Goal: Task Accomplishment & Management: Use online tool/utility

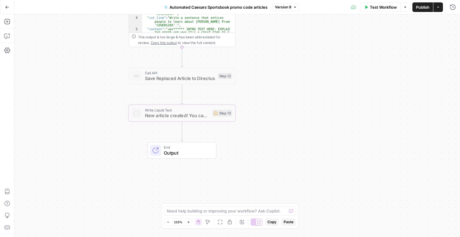
scroll to position [18, 0]
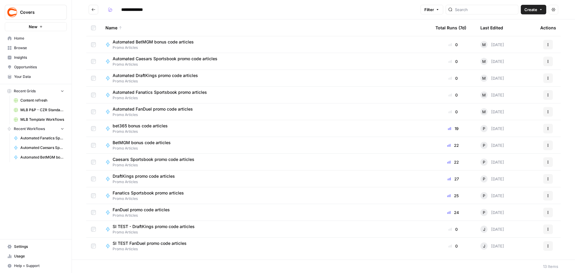
drag, startPoint x: 149, startPoint y: 142, endPoint x: 160, endPoint y: 143, distance: 11.1
click at [149, 142] on span "BetMGM bonus code articles" at bounding box center [142, 142] width 58 height 6
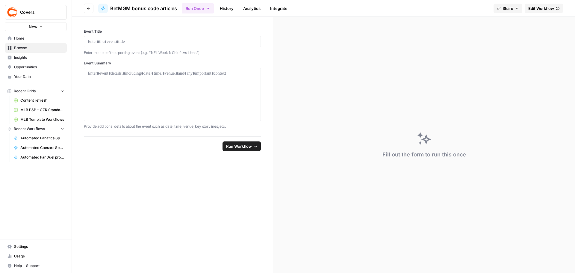
click at [87, 3] on header "Go back BetMGM bonus code articles Run Once History Analytics Integrate Share E…" at bounding box center [323, 8] width 503 height 17
click at [90, 7] on icon "button" at bounding box center [89, 9] width 4 height 4
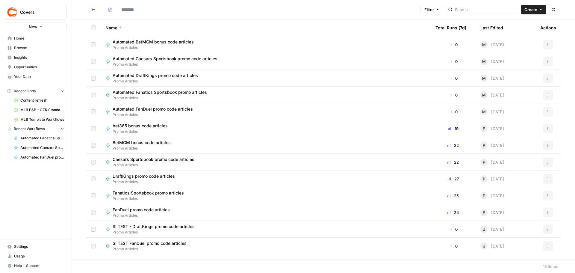
type input "**********"
click at [186, 43] on span "Automated BetMGM bonus code articles" at bounding box center [153, 42] width 81 height 6
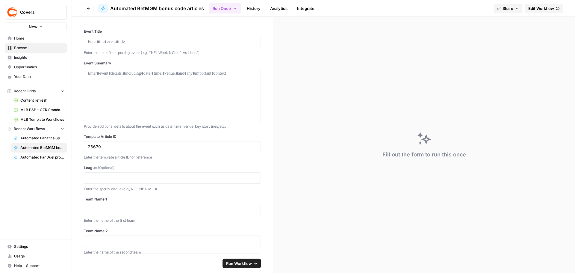
click at [538, 10] on span "Edit Workflow" at bounding box center [541, 8] width 26 height 6
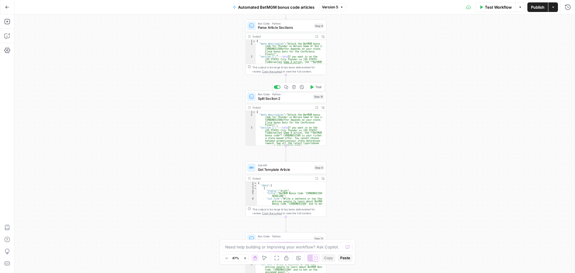
click at [290, 97] on span "Split Section 2" at bounding box center [284, 98] width 53 height 5
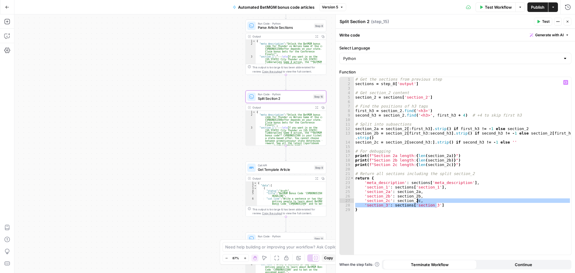
drag, startPoint x: 444, startPoint y: 207, endPoint x: 357, endPoint y: 154, distance: 102.5
click at [429, 201] on div "# Get the sections from previous step sections = step_8 [ 'output' ] # Get sect…" at bounding box center [462, 170] width 217 height 186
type textarea "**********"
click at [214, 102] on div "**********" at bounding box center [294, 143] width 560 height 258
click at [288, 30] on div "Run Code · Python Parse Article Sections Step 8 Copy step Delete step Add Note …" at bounding box center [285, 25] width 81 height 13
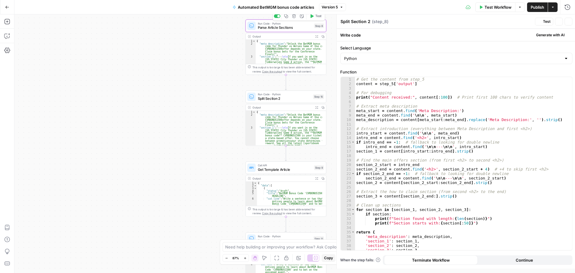
type textarea "Parse Article Sections"
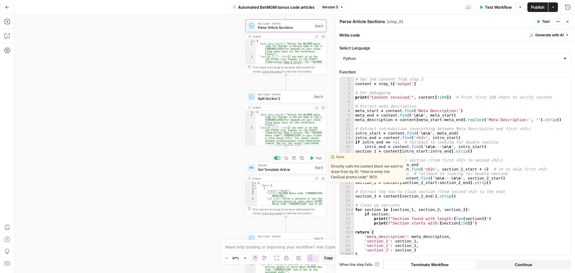
click at [274, 168] on span "Get Template Article" at bounding box center [285, 169] width 54 height 5
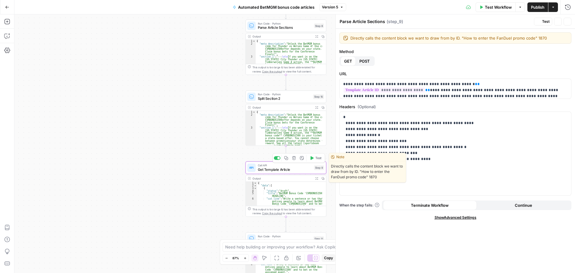
type textarea "Get Template Article"
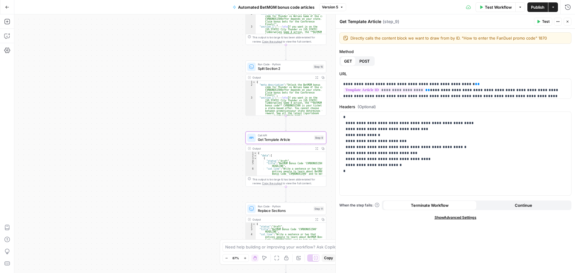
click at [281, 216] on div "Output Expand Output Copy" at bounding box center [286, 219] width 80 height 7
click at [278, 211] on span "Replace Sections" at bounding box center [285, 210] width 54 height 5
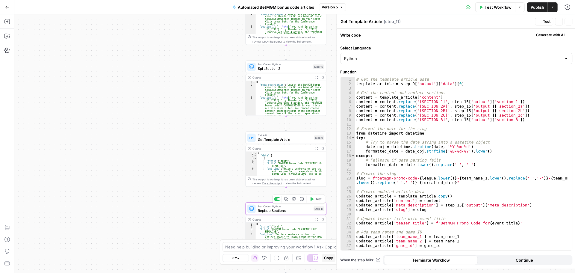
type textarea "Replace Sections"
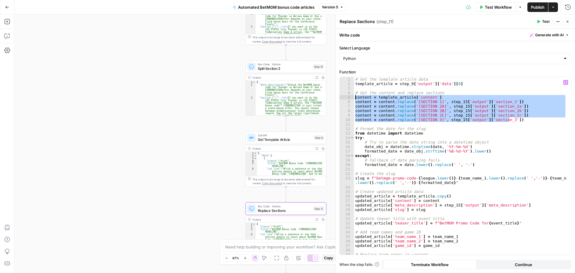
drag, startPoint x: 521, startPoint y: 123, endPoint x: 353, endPoint y: 96, distance: 169.7
click at [353, 96] on div "**********" at bounding box center [454, 165] width 231 height 177
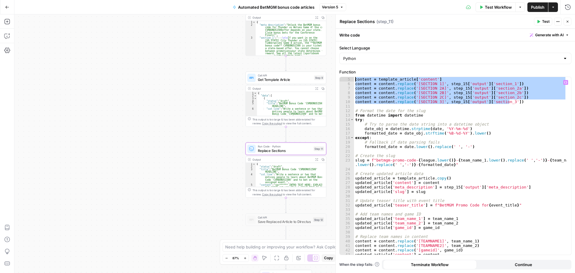
scroll to position [18, 0]
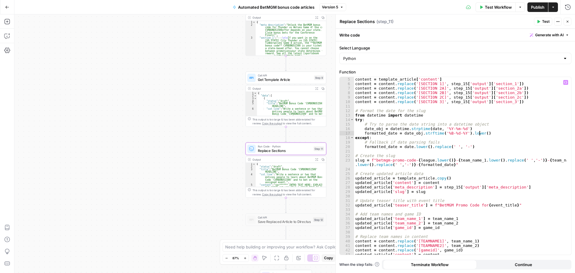
click at [492, 134] on div "content = template_article [ 'content' ] content = content . replace ( '[SECTIO…" at bounding box center [460, 170] width 213 height 186
drag, startPoint x: 412, startPoint y: 165, endPoint x: 444, endPoint y: 160, distance: 31.6
click at [444, 160] on div "content = template_article [ 'content' ] content = content . replace ( '[SECTIO…" at bounding box center [460, 170] width 213 height 186
type textarea "**********"
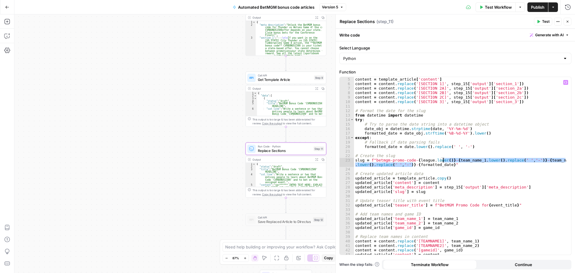
click at [425, 160] on div "content = template_article [ 'content' ] content = content . replace ( '[SECTIO…" at bounding box center [460, 170] width 213 height 186
click at [436, 166] on div "content = template_article [ 'content' ] content = content . replace ( '[SECTIO…" at bounding box center [460, 170] width 213 height 186
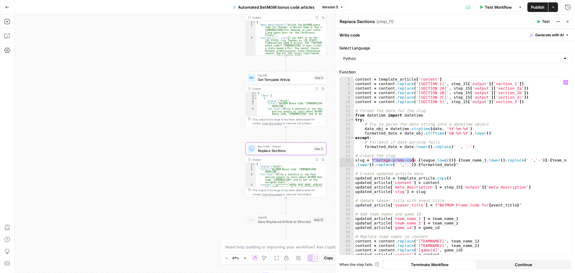
drag, startPoint x: 372, startPoint y: 160, endPoint x: 411, endPoint y: 161, distance: 38.6
click at [411, 161] on div "content = template_article [ 'content' ] content = content . replace ( '[SECTIO…" at bounding box center [460, 170] width 213 height 186
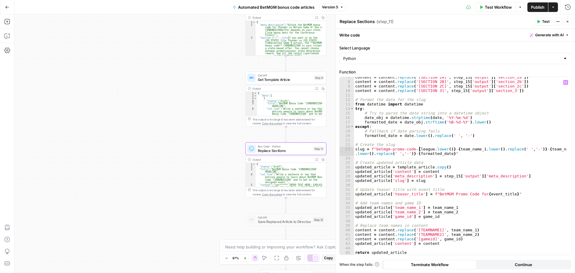
click at [418, 150] on div "content = content . replace ( '[SECTION 2A]' , step_15 [ 'output' ] [ 'section_…" at bounding box center [460, 168] width 213 height 186
click at [562, 81] on span at bounding box center [562, 82] width 4 height 4
click at [566, 21] on icon "button" at bounding box center [567, 22] width 4 height 4
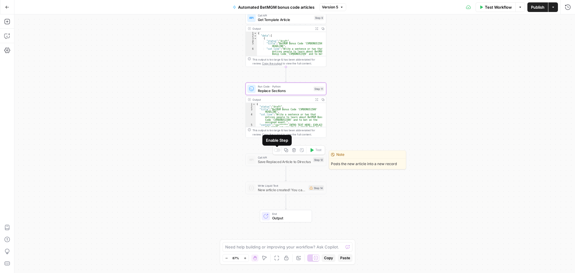
click at [277, 149] on div at bounding box center [277, 150] width 7 height 4
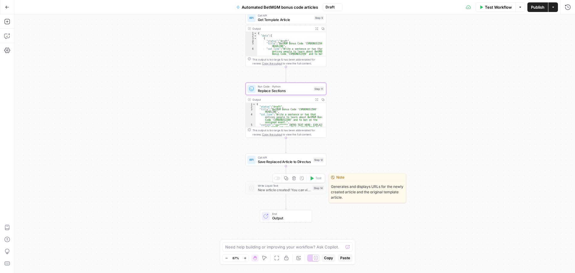
click at [277, 180] on div at bounding box center [277, 178] width 7 height 4
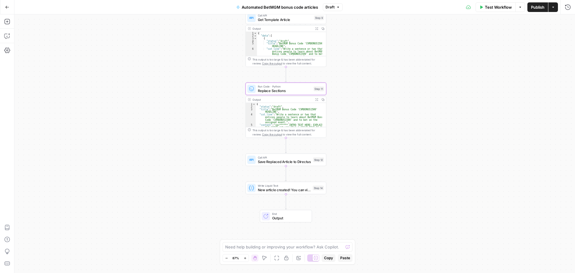
click at [490, 6] on span "Test Workflow" at bounding box center [498, 7] width 27 height 6
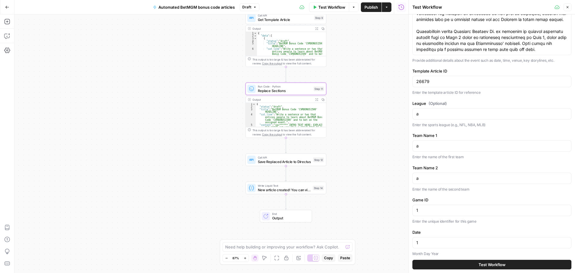
scroll to position [132, 0]
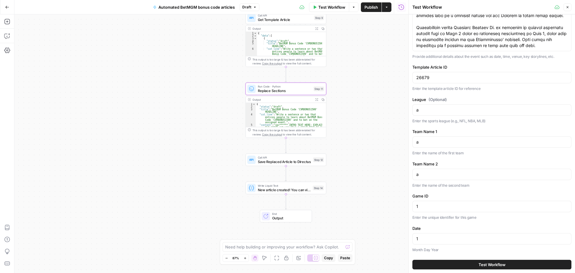
click at [429, 242] on div "1" at bounding box center [491, 238] width 159 height 11
drag, startPoint x: 491, startPoint y: 265, endPoint x: 467, endPoint y: 255, distance: 25.7
click at [491, 265] on span "Test Workflow" at bounding box center [491, 264] width 27 height 6
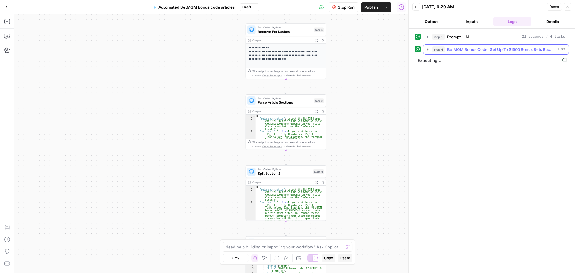
click at [432, 48] on span "step_4" at bounding box center [438, 49] width 12 height 6
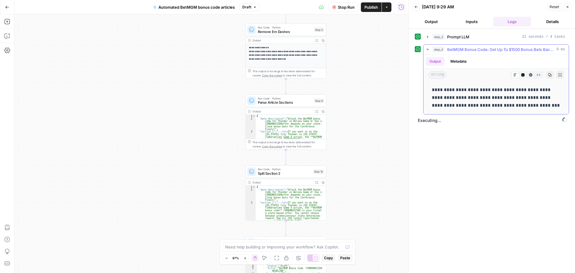
click at [428, 47] on icon "button" at bounding box center [427, 49] width 5 height 5
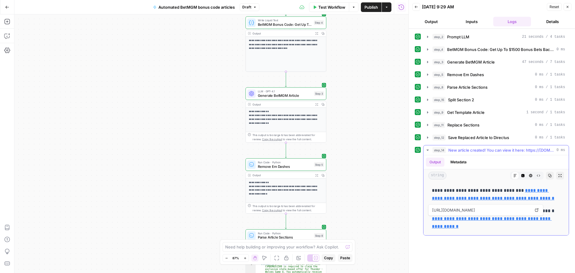
click at [485, 226] on link "**********" at bounding box center [492, 222] width 120 height 12
click at [531, 197] on link "**********" at bounding box center [493, 194] width 122 height 12
click at [566, 7] on icon "button" at bounding box center [567, 7] width 4 height 4
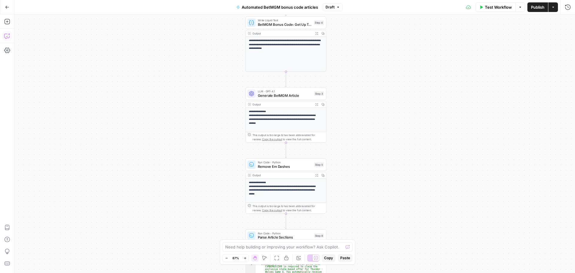
click at [6, 36] on icon "button" at bounding box center [7, 36] width 6 height 6
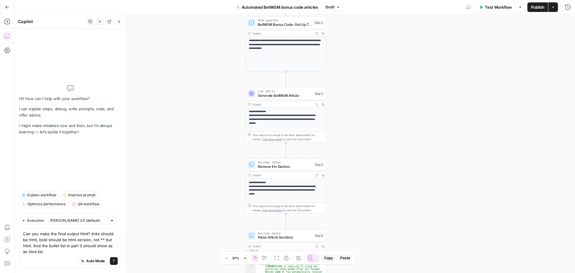
type textarea "Can you make the final output html? links should be html, bold should be html v…"
click at [115, 260] on icon "submit" at bounding box center [114, 261] width 4 height 4
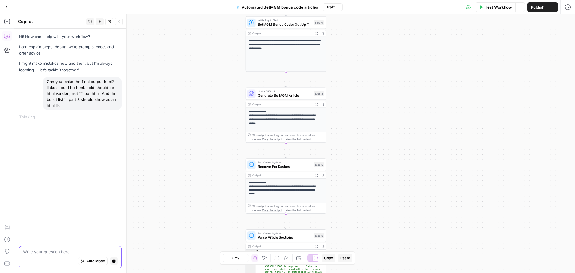
click at [52, 250] on textarea at bounding box center [70, 251] width 95 height 6
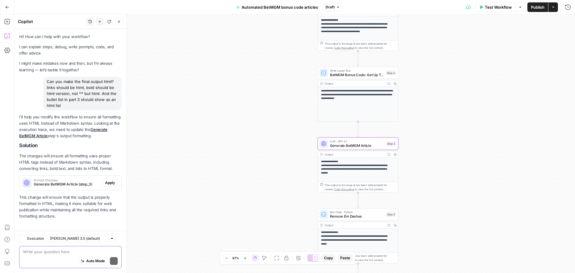
scroll to position [3, 0]
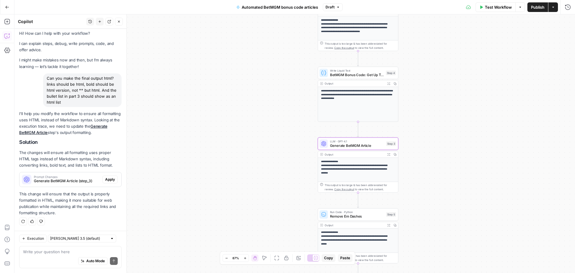
drag, startPoint x: 105, startPoint y: 178, endPoint x: 77, endPoint y: 150, distance: 40.6
click at [105, 178] on span "Apply" at bounding box center [110, 179] width 10 height 5
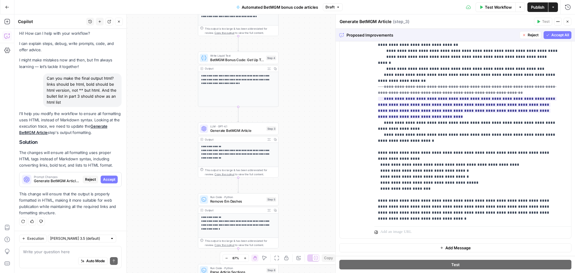
scroll to position [611, 0]
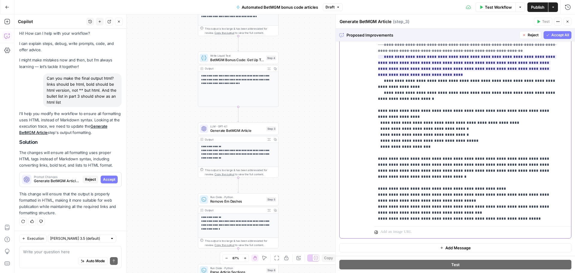
drag, startPoint x: 534, startPoint y: 218, endPoint x: 373, endPoint y: 182, distance: 165.1
click at [373, 182] on div "**********" at bounding box center [454, 109] width 231 height 258
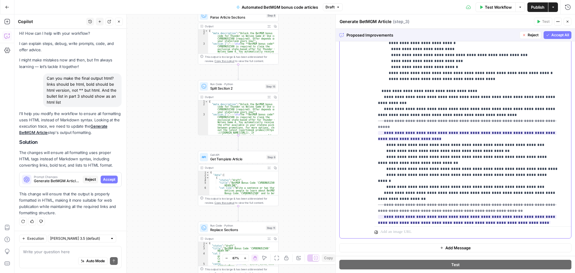
scroll to position [461, 0]
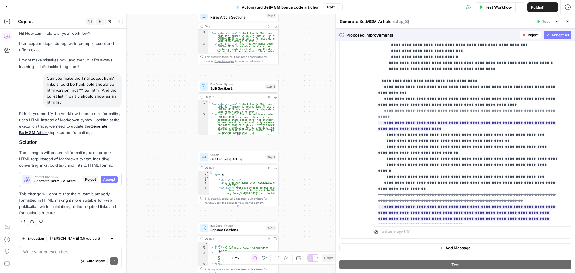
click at [551, 36] on span "Accept All" at bounding box center [560, 34] width 18 height 5
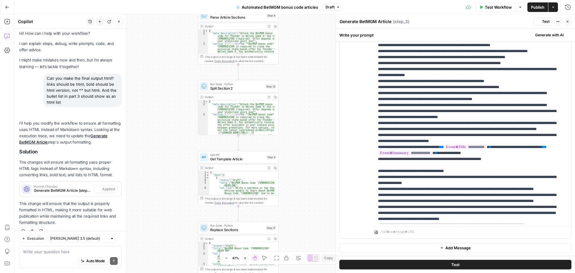
scroll to position [0, 0]
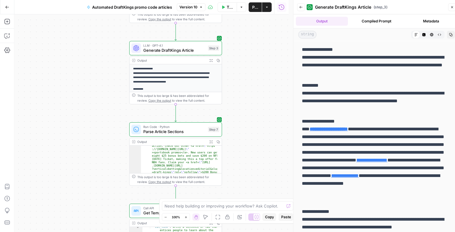
scroll to position [60, 0]
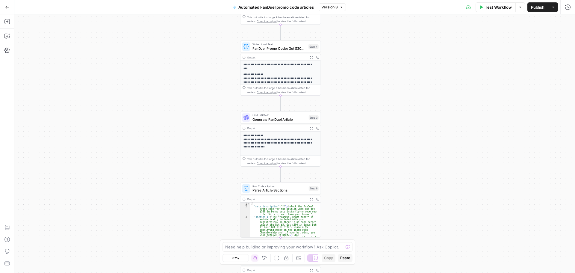
drag, startPoint x: 238, startPoint y: 98, endPoint x: 167, endPoint y: 137, distance: 81.2
click at [177, 145] on div "**********" at bounding box center [294, 143] width 560 height 258
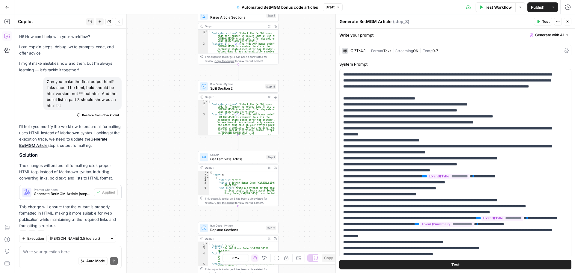
scroll to position [13, 0]
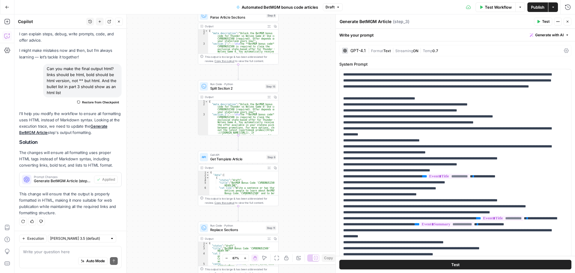
click at [568, 22] on icon "button" at bounding box center [567, 22] width 4 height 4
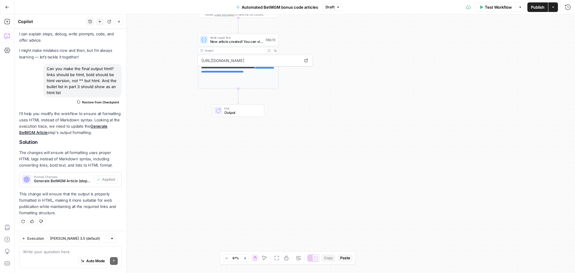
click at [249, 72] on link "**********" at bounding box center [237, 69] width 73 height 6
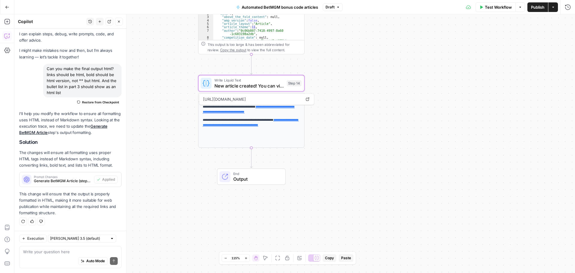
click at [270, 106] on link "**********" at bounding box center [249, 109] width 92 height 8
drag, startPoint x: 402, startPoint y: 160, endPoint x: 395, endPoint y: 156, distance: 8.3
click at [402, 160] on div "**********" at bounding box center [294, 143] width 560 height 258
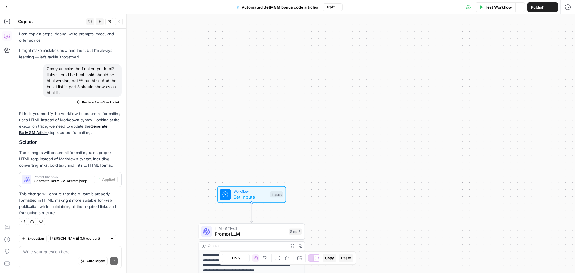
drag, startPoint x: 498, startPoint y: 7, endPoint x: 368, endPoint y: 60, distance: 140.2
click at [498, 6] on span "Test Workflow" at bounding box center [498, 7] width 27 height 6
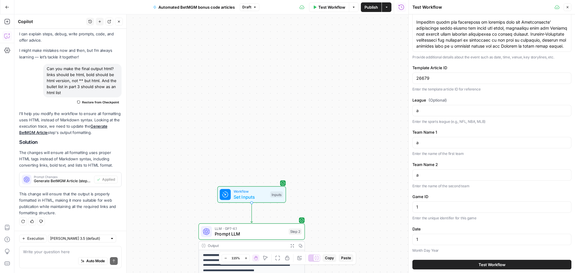
scroll to position [132, 0]
click at [433, 111] on input "a" at bounding box center [491, 110] width 151 height 6
click at [424, 113] on div "NFL" at bounding box center [491, 109] width 159 height 11
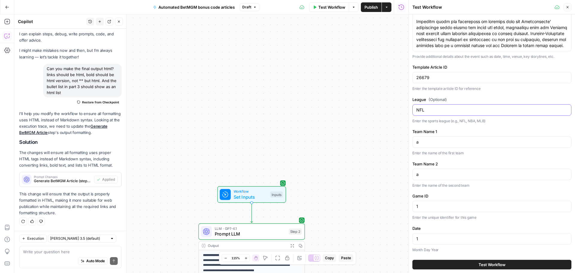
click at [423, 110] on input "NFL" at bounding box center [491, 110] width 151 height 6
type input "MLB"
click at [436, 143] on input "a" at bounding box center [491, 142] width 151 height 6
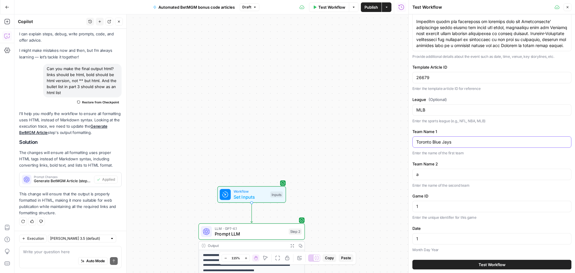
type input "Toronto Blue Jays"
click at [431, 175] on input "a" at bounding box center [491, 174] width 151 height 6
type input "New York Yankees"
click at [426, 208] on input "1" at bounding box center [491, 206] width 151 height 6
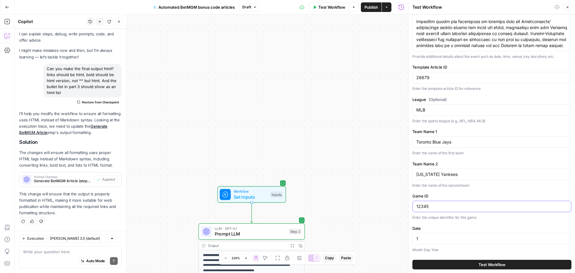
type input "12345"
click at [431, 241] on input "1" at bounding box center [491, 239] width 151 height 6
click at [425, 236] on input "1" at bounding box center [491, 239] width 151 height 6
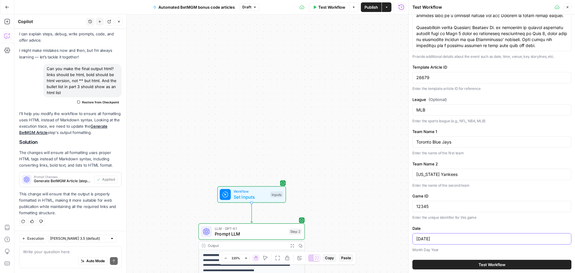
type input "04-22-1992"
click at [469, 264] on button "Test Workflow" at bounding box center [491, 265] width 159 height 10
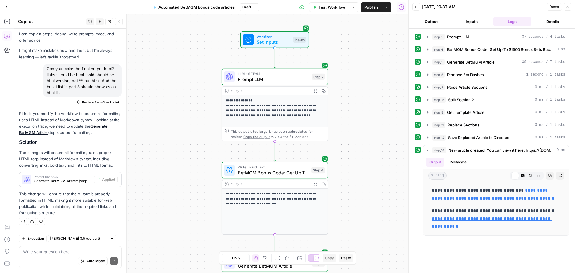
scroll to position [13, 0]
click at [488, 196] on link "**********" at bounding box center [493, 194] width 122 height 12
click at [466, 225] on link "**********" at bounding box center [492, 222] width 120 height 12
click at [51, 256] on div "Auto Mode Send" at bounding box center [70, 260] width 95 height 13
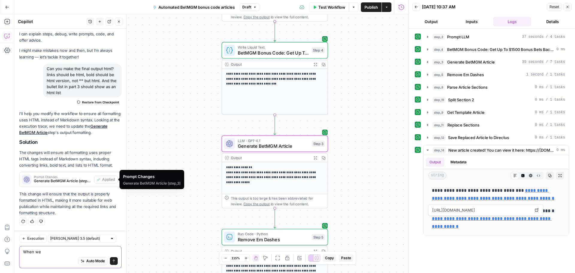
type textarea "When"
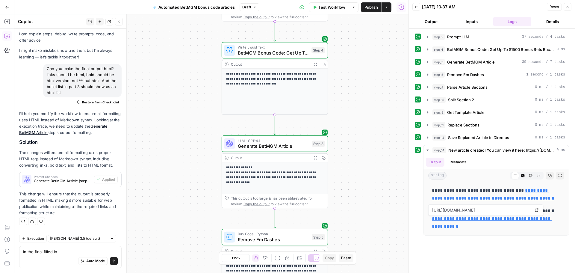
drag, startPoint x: 66, startPoint y: 246, endPoint x: 52, endPoint y: 247, distance: 13.5
click at [50, 248] on div "In the final filled in In the final filled in Auto Mode Send" at bounding box center [70, 257] width 102 height 22
click at [61, 250] on textarea "In the final filled in" at bounding box center [70, 251] width 95 height 6
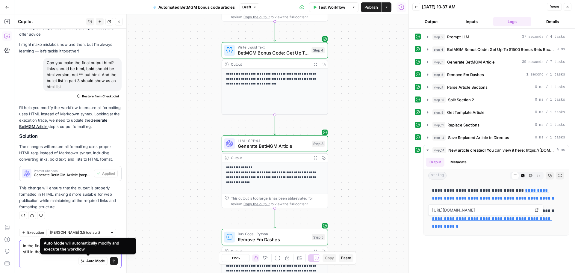
type textarea "In the final filled in records, why are things like --- still in there?"
click at [111, 264] on button "Send" at bounding box center [114, 261] width 8 height 8
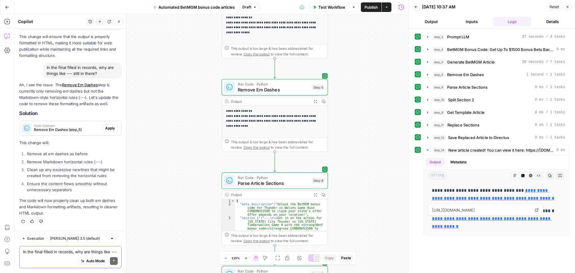
scroll to position [72, 0]
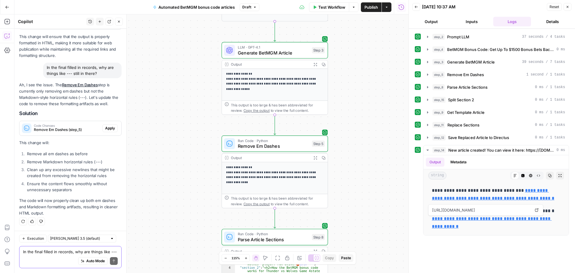
click at [42, 252] on textarea "In the final filled in records, why are things like --- still in there?" at bounding box center [70, 251] width 95 height 6
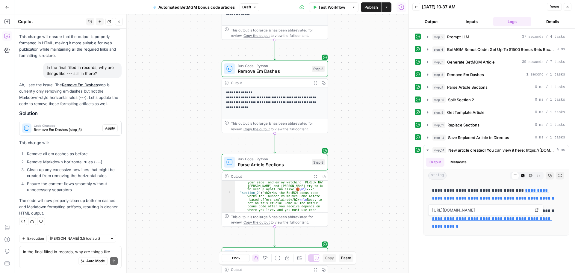
click at [49, 256] on div "Auto Mode Send" at bounding box center [70, 260] width 95 height 13
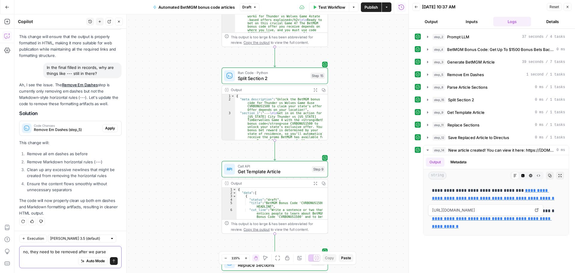
drag, startPoint x: 107, startPoint y: 251, endPoint x: 92, endPoint y: 250, distance: 14.1
click at [92, 250] on textarea "no, they need to be removed after we parse" at bounding box center [70, 251] width 95 height 6
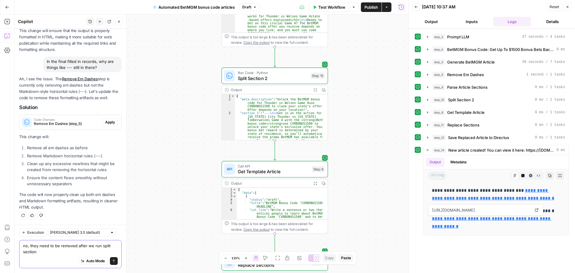
type textarea "no, they need to be removed after we run split section 2"
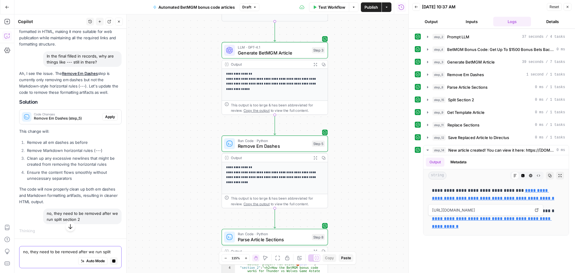
scroll to position [172, 0]
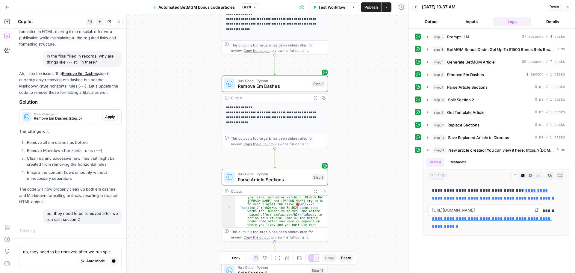
click at [314, 194] on button "Expand Output" at bounding box center [315, 191] width 8 height 8
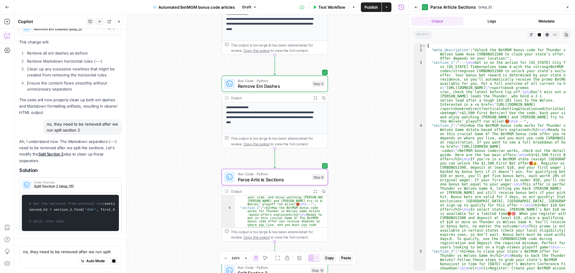
type textarea "**********"
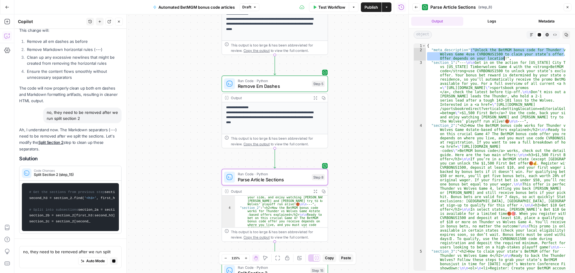
drag, startPoint x: 470, startPoint y: 50, endPoint x: 515, endPoint y: 60, distance: 46.3
click at [515, 60] on div "{ "meta_description" : "Unlock the BetMGM bonus code for Thunder vs Wolves Game…" at bounding box center [495, 195] width 139 height 302
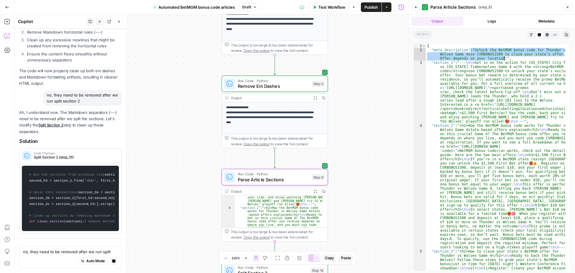
click at [462, 99] on div "{ "meta_description" : "Unlock the BetMGM bonus code for Thunder vs Wolves Game…" at bounding box center [495, 195] width 139 height 302
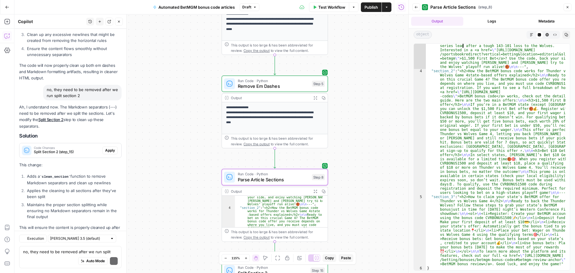
scroll to position [332, 0]
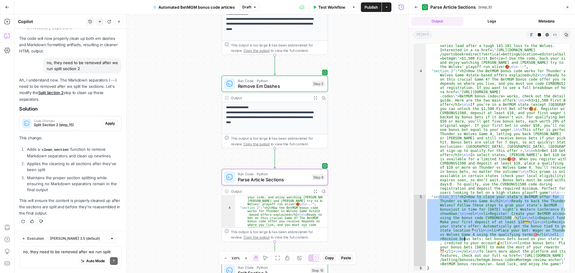
drag, startPoint x: 438, startPoint y: 198, endPoint x: 465, endPoint y: 232, distance: 43.8
click at [465, 232] on div ""section_1" : "--- \n\n Get in on the action for Oklahoma City Thunder vs Minne…" at bounding box center [495, 152] width 139 height 293
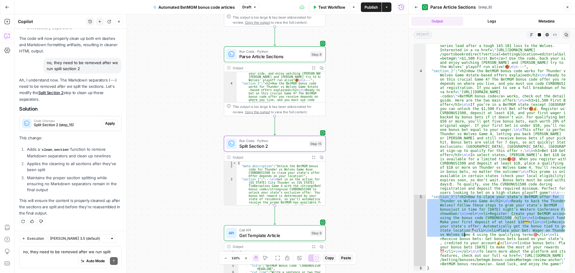
click at [80, 122] on span "Code Changes" at bounding box center [67, 120] width 66 height 3
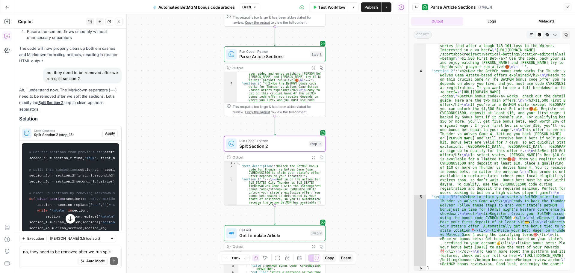
scroll to position [299, 0]
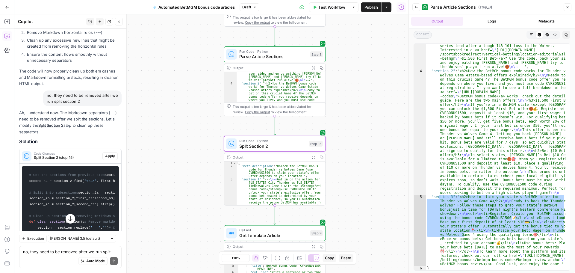
click at [102, 153] on button "Apply" at bounding box center [109, 156] width 15 height 8
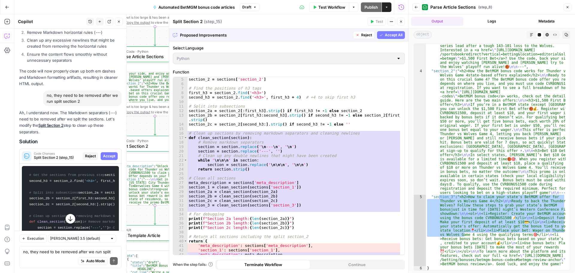
scroll to position [51, 0]
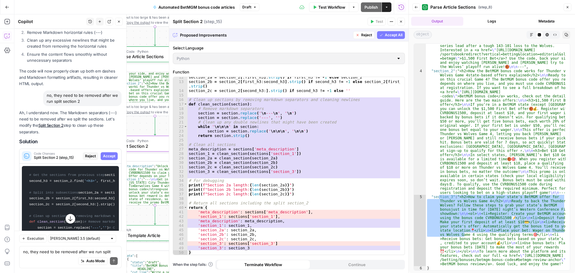
click at [106, 155] on span "Accept" at bounding box center [109, 155] width 12 height 5
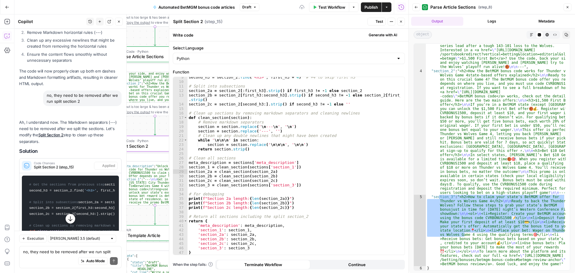
scroll to position [38, 0]
click at [400, 21] on icon "button" at bounding box center [401, 22] width 2 height 2
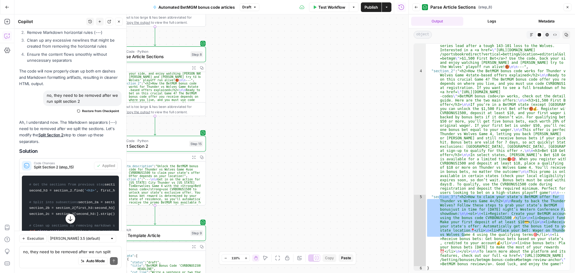
click at [365, 92] on div "**********" at bounding box center [211, 143] width 394 height 258
click at [367, 8] on span "Publish" at bounding box center [370, 7] width 13 height 6
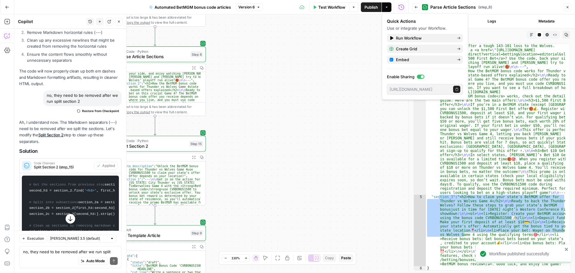
click at [335, 10] on button "Test Workflow" at bounding box center [329, 7] width 40 height 10
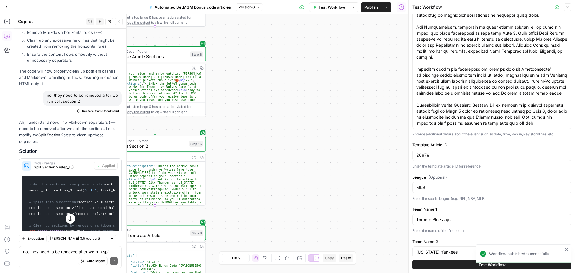
scroll to position [132, 0]
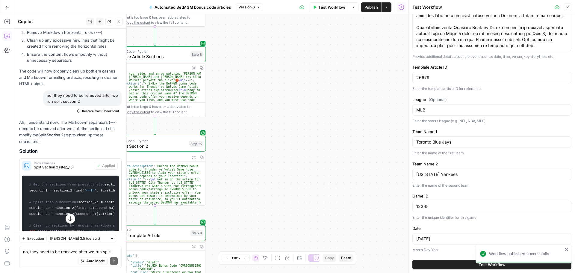
click at [462, 263] on button "Test Workflow" at bounding box center [491, 265] width 159 height 10
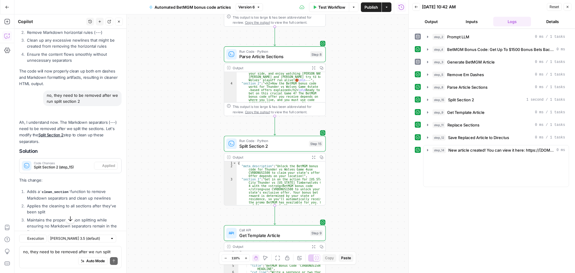
scroll to position [309, 0]
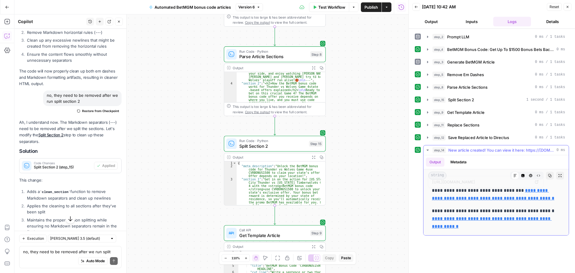
click at [465, 198] on link "**********" at bounding box center [493, 194] width 122 height 12
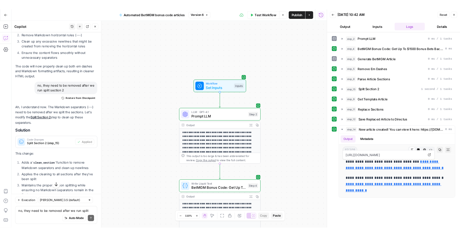
scroll to position [107, 0]
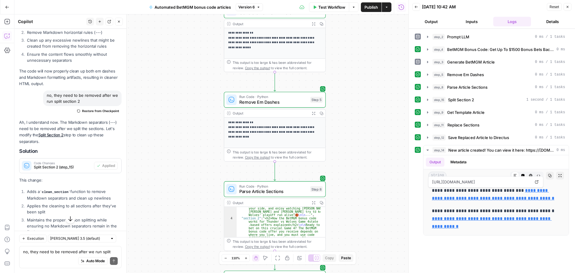
click at [321, 113] on icon "button" at bounding box center [321, 113] width 4 height 4
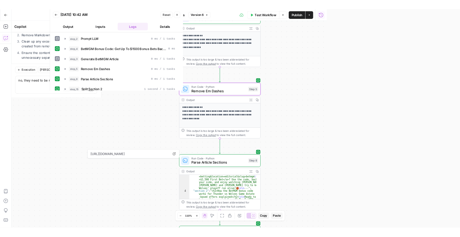
scroll to position [309, 0]
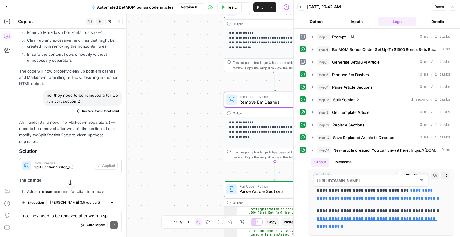
click at [191, 79] on div "**********" at bounding box center [153, 125] width 279 height 222
click at [452, 6] on icon "button" at bounding box center [452, 7] width 2 height 2
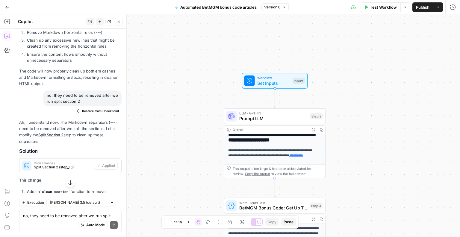
click at [264, 87] on div "Workflow Set Inputs Inputs Test Step" at bounding box center [275, 81] width 66 height 16
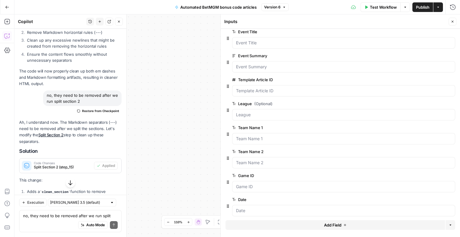
scroll to position [9, 0]
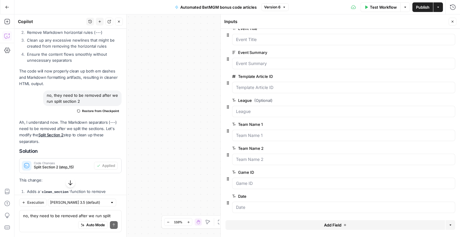
click at [431, 100] on span "edit field" at bounding box center [432, 100] width 13 height 5
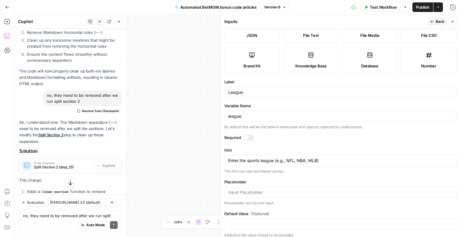
scroll to position [58, 0]
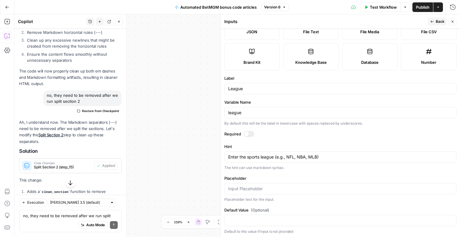
click at [248, 130] on form "Input type Short Text Long Text Single Select Multi Select JSON File Text File …" at bounding box center [340, 133] width 239 height 208
click at [249, 137] on div "Required" at bounding box center [340, 135] width 232 height 8
click at [249, 135] on div at bounding box center [248, 134] width 11 height 6
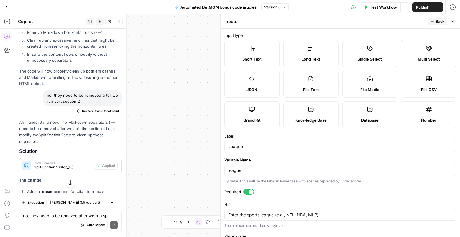
click at [430, 25] on button "Back" at bounding box center [437, 22] width 19 height 8
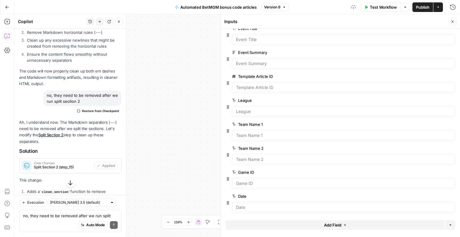
scroll to position [9, 0]
click at [426, 195] on span "edit field" at bounding box center [432, 196] width 13 height 5
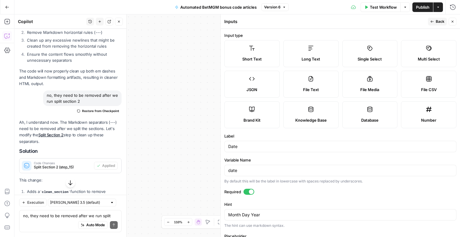
scroll to position [58, 0]
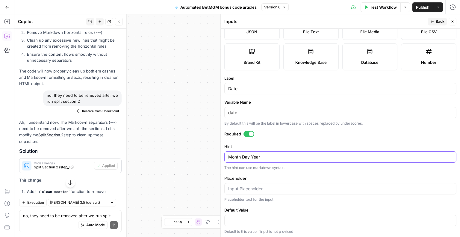
click at [267, 155] on textarea "Month Day Year" at bounding box center [340, 157] width 224 height 6
paste textarea "M-DD-YYYY"
type textarea "MM-DD-YYYY"
click at [266, 187] on input "Placeholder" at bounding box center [340, 189] width 224 height 6
type input "04-22-2025"
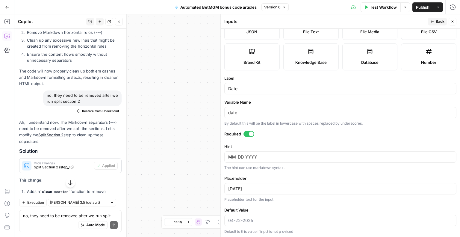
click at [439, 20] on span "Back" at bounding box center [440, 21] width 9 height 5
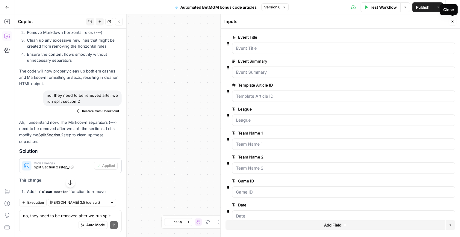
click at [453, 21] on icon "button" at bounding box center [452, 22] width 4 height 4
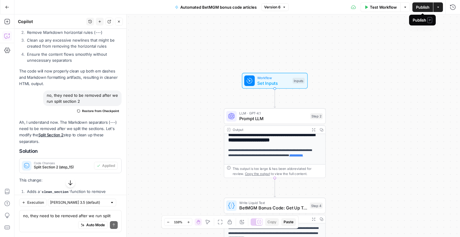
click at [418, 7] on span "Publish" at bounding box center [422, 7] width 13 height 6
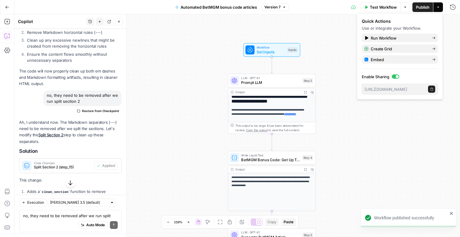
scroll to position [386, 0]
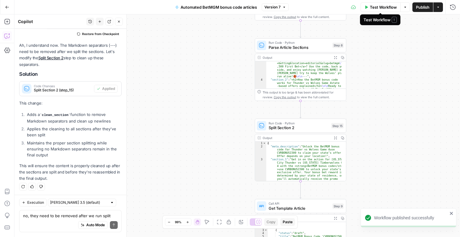
drag, startPoint x: 377, startPoint y: 5, endPoint x: 172, endPoint y: 47, distance: 209.0
click at [172, 47] on div "**********" at bounding box center [230, 118] width 460 height 237
click at [422, 10] on span "Publish" at bounding box center [422, 7] width 13 height 6
click at [210, 65] on div "**********" at bounding box center [236, 125] width 445 height 222
click at [396, 5] on span "Test Workflow" at bounding box center [383, 7] width 27 height 6
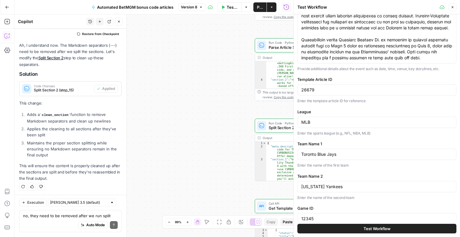
scroll to position [167, 0]
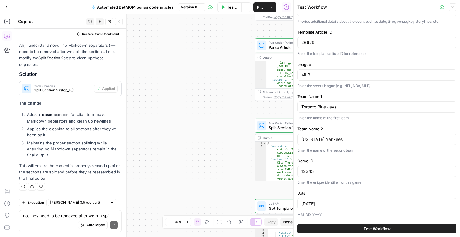
click at [360, 228] on button "Test Workflow" at bounding box center [376, 229] width 159 height 10
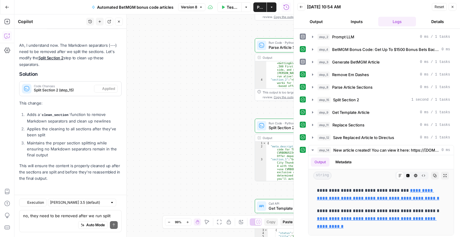
scroll to position [386, 0]
click at [344, 221] on p "**********" at bounding box center [381, 218] width 129 height 23
click at [345, 225] on link "**********" at bounding box center [377, 222] width 120 height 12
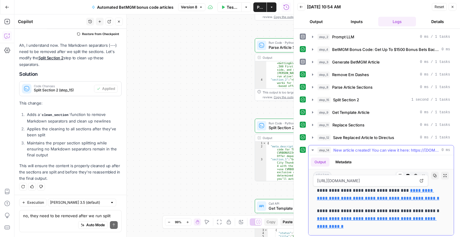
click at [368, 195] on link "**********" at bounding box center [378, 194] width 122 height 12
click at [186, 94] on div "**********" at bounding box center [153, 125] width 279 height 222
click at [450, 7] on button "Close" at bounding box center [452, 7] width 8 height 8
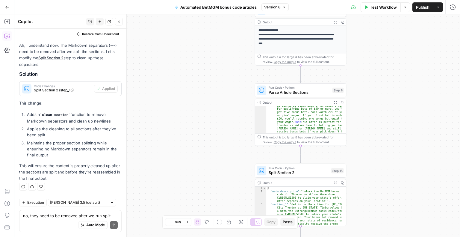
scroll to position [144, 0]
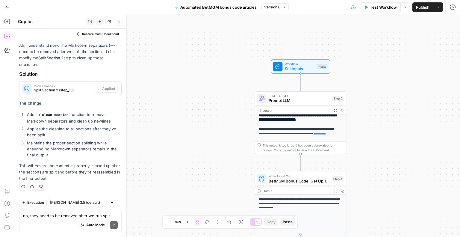
click at [33, 221] on div "Auto Mode Send" at bounding box center [70, 225] width 95 height 13
paste textarea "4use"
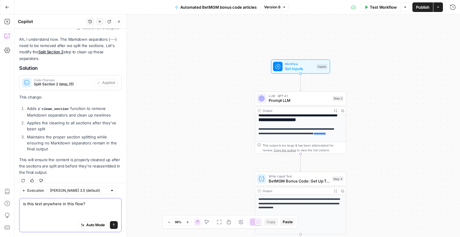
type textarea "is this text anywhere in this flow? 4use"
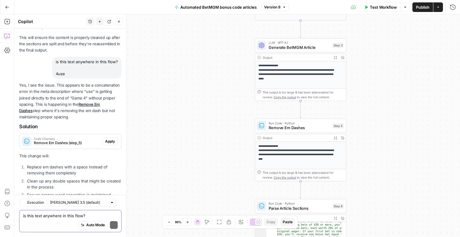
scroll to position [560, 0]
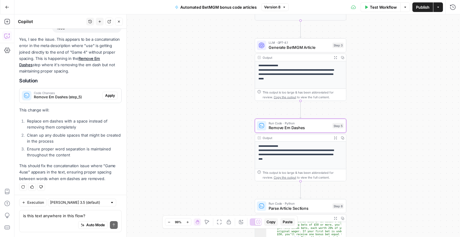
click at [105, 95] on span "Apply" at bounding box center [110, 95] width 10 height 5
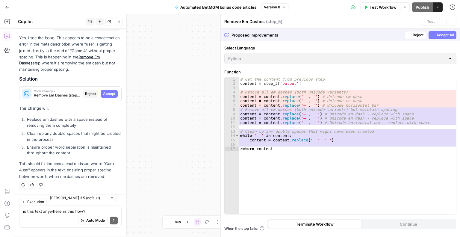
scroll to position [531, 0]
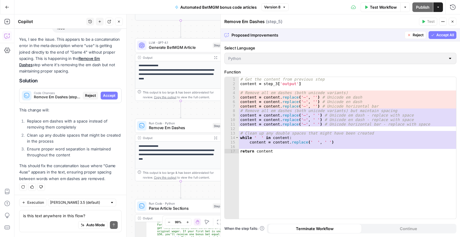
click at [436, 34] on span "Accept All" at bounding box center [445, 34] width 18 height 5
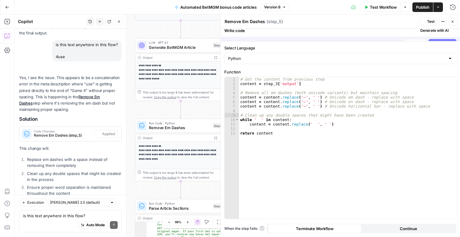
scroll to position [569, 0]
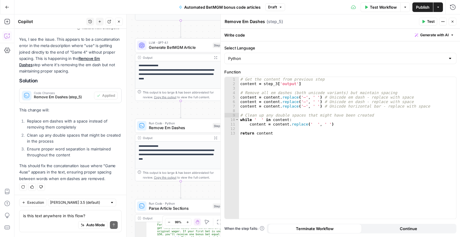
click at [454, 22] on icon "button" at bounding box center [452, 22] width 4 height 4
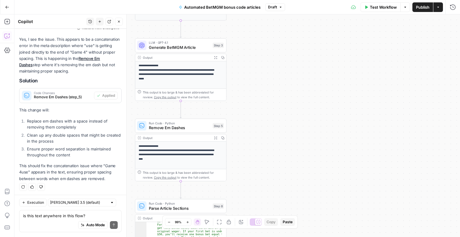
click at [379, 5] on span "Test Workflow" at bounding box center [383, 7] width 27 height 6
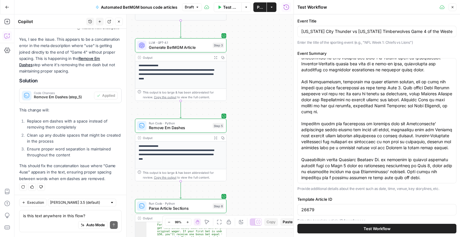
scroll to position [167, 0]
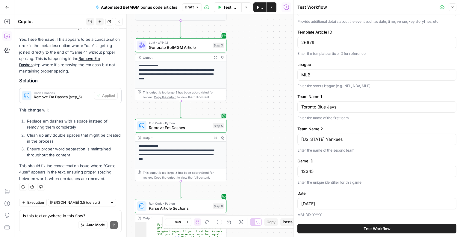
click at [338, 228] on button "Test Workflow" at bounding box center [376, 229] width 159 height 10
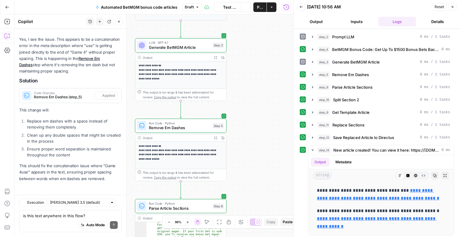
scroll to position [569, 0]
click at [382, 198] on link "**********" at bounding box center [378, 194] width 122 height 12
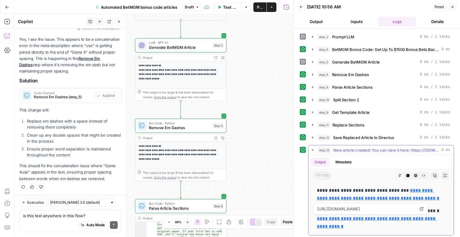
click at [393, 224] on link "**********" at bounding box center [377, 222] width 120 height 12
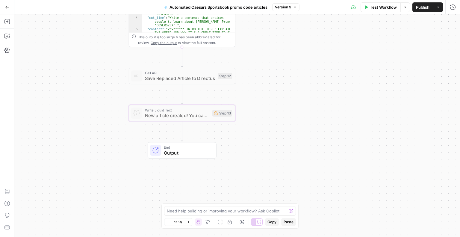
scroll to position [18, 0]
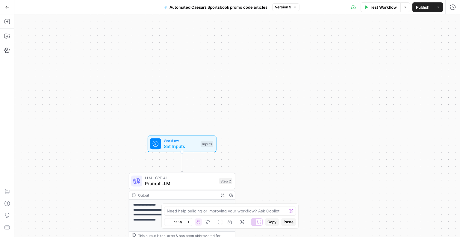
click at [179, 146] on span "Set Inputs" at bounding box center [181, 146] width 34 height 7
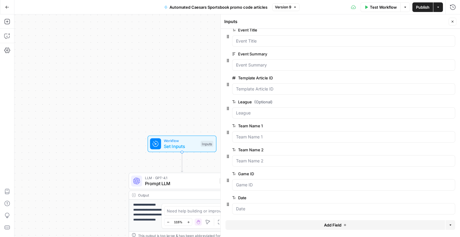
scroll to position [9, 0]
click at [429, 197] on span "edit field" at bounding box center [432, 196] width 13 height 5
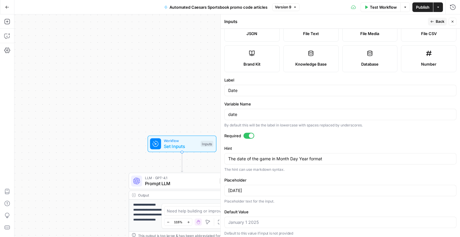
scroll to position [58, 0]
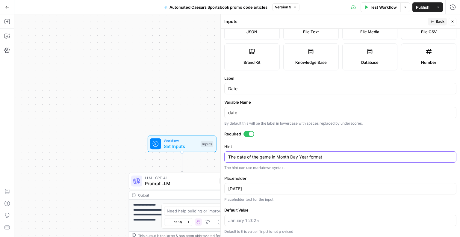
drag, startPoint x: 332, startPoint y: 158, endPoint x: 278, endPoint y: 157, distance: 53.9
click at [278, 157] on textarea "The date of the game in Month Day Year format" at bounding box center [340, 157] width 224 height 6
drag, startPoint x: 311, startPoint y: 157, endPoint x: 283, endPoint y: 154, distance: 27.6
click at [283, 154] on textarea "The date of the game in MM-DD-YYYY" at bounding box center [340, 157] width 224 height 6
type textarea "The date of the game in MM-DD-YYYY"
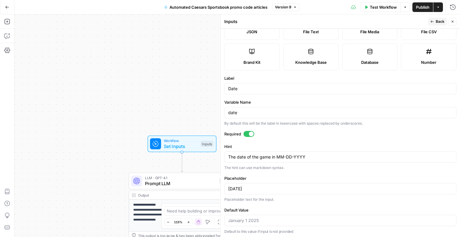
click at [256, 192] on div "January 1 2025" at bounding box center [340, 188] width 232 height 11
type input "J"
type input "01-25-2025"
click at [268, 219] on input "Default Value" at bounding box center [340, 220] width 224 height 6
click at [372, 162] on div "Hint The date of the game in MM-DD-YYYY The date of the game in MM-DD-YYYY The …" at bounding box center [340, 156] width 232 height 27
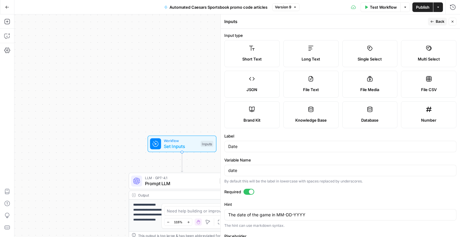
scroll to position [0, 0]
click at [433, 22] on icon "button" at bounding box center [432, 22] width 4 height 4
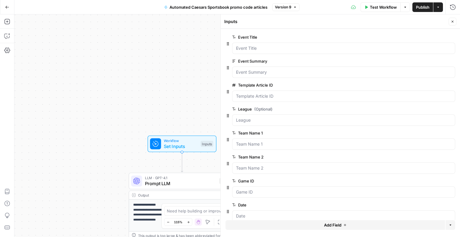
click at [428, 108] on span "edit field" at bounding box center [432, 109] width 13 height 5
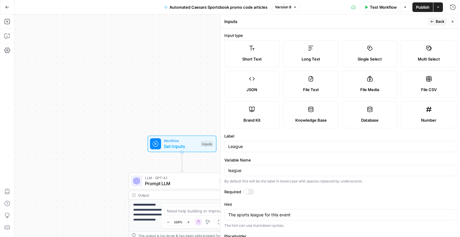
click at [247, 191] on div at bounding box center [246, 191] width 5 height 5
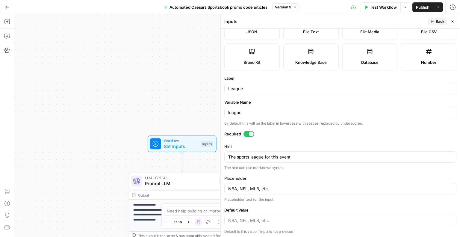
click at [439, 23] on span "Back" at bounding box center [440, 21] width 9 height 5
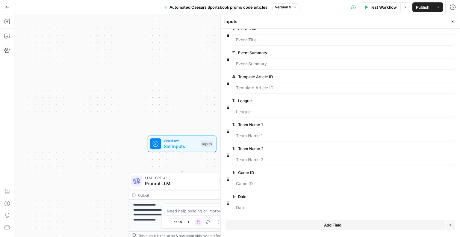
scroll to position [9, 0]
click at [419, 6] on span "Publish" at bounding box center [422, 7] width 13 height 6
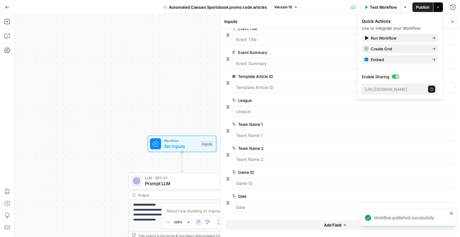
click at [162, 30] on div "**********" at bounding box center [236, 125] width 445 height 222
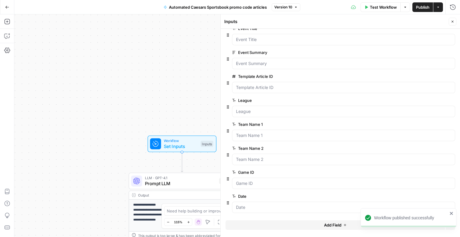
click at [365, 6] on icon "button" at bounding box center [366, 6] width 3 height 3
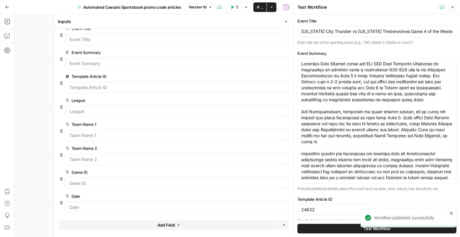
click at [345, 225] on button "Test Workflow" at bounding box center [376, 229] width 159 height 10
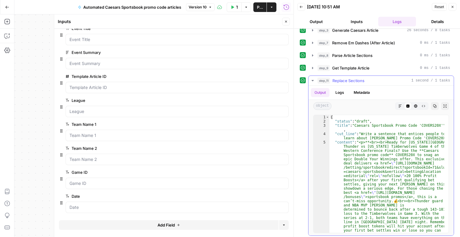
scroll to position [45, 0]
click at [314, 78] on icon "button" at bounding box center [312, 80] width 5 height 5
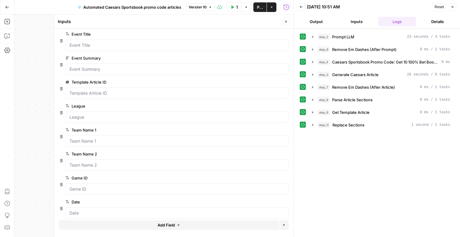
scroll to position [0, 0]
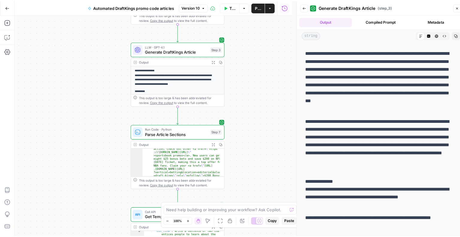
scroll to position [367, 0]
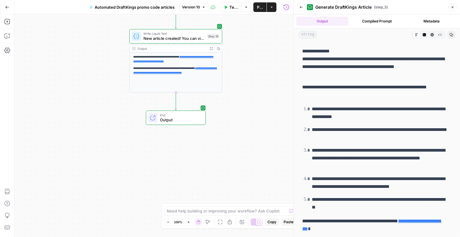
click at [185, 72] on link "**********" at bounding box center [175, 70] width 84 height 7
